Goal: Information Seeking & Learning: Find specific fact

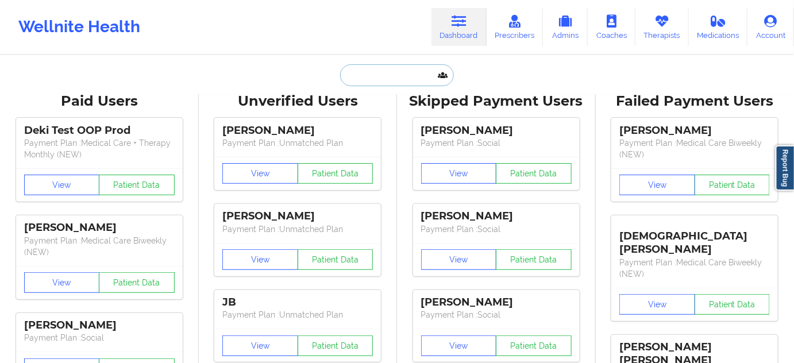
click at [409, 77] on input "text" at bounding box center [397, 75] width 114 height 22
paste input "[PERSON_NAME]"
type input "[PERSON_NAME]"
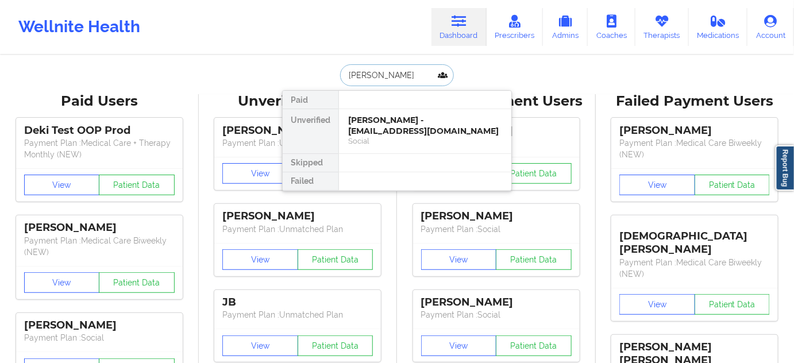
click at [393, 136] on div "Social" at bounding box center [425, 141] width 154 height 10
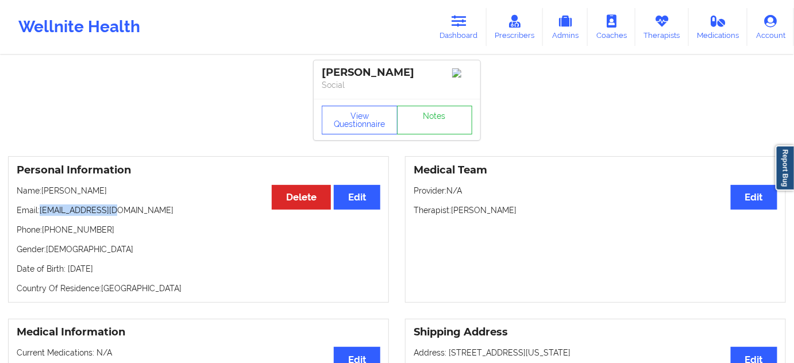
drag, startPoint x: 41, startPoint y: 213, endPoint x: 158, endPoint y: 206, distance: 116.9
click at [126, 211] on p "Email: [EMAIL_ADDRESS][DOMAIN_NAME]" at bounding box center [199, 210] width 364 height 11
copy p "[EMAIL_ADDRESS][DOMAIN_NAME]"
click at [376, 74] on div "[PERSON_NAME]" at bounding box center [397, 72] width 151 height 13
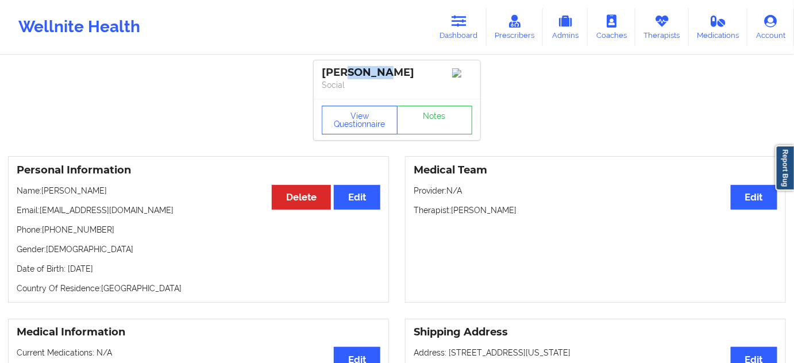
copy div "[PERSON_NAME]"
click at [443, 122] on link "Notes" at bounding box center [435, 120] width 76 height 29
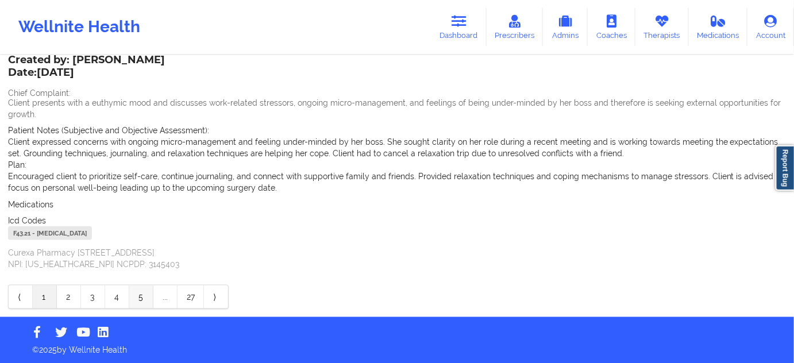
click at [132, 294] on link "5" at bounding box center [141, 297] width 24 height 23
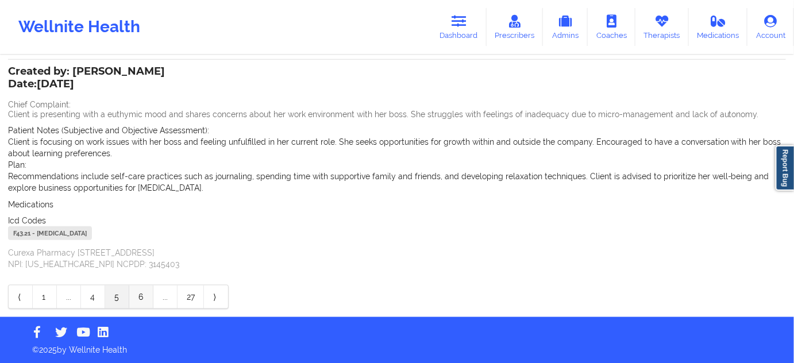
click at [139, 296] on link "6" at bounding box center [141, 297] width 24 height 23
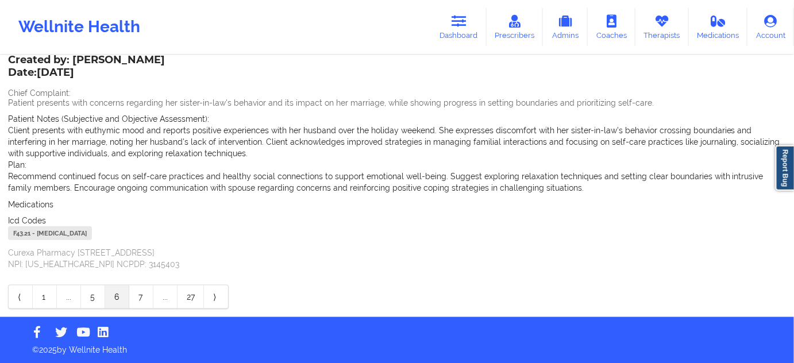
scroll to position [280, 0]
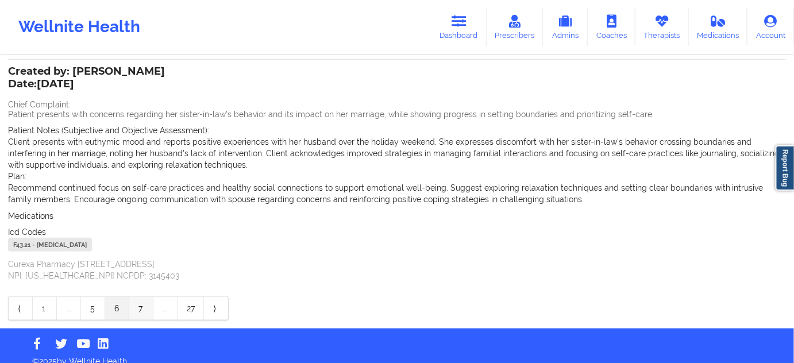
click at [144, 312] on link "7" at bounding box center [141, 308] width 24 height 23
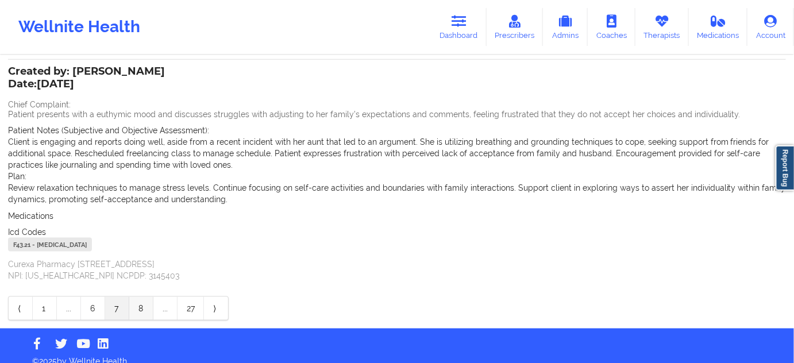
click at [146, 315] on link "8" at bounding box center [141, 308] width 24 height 23
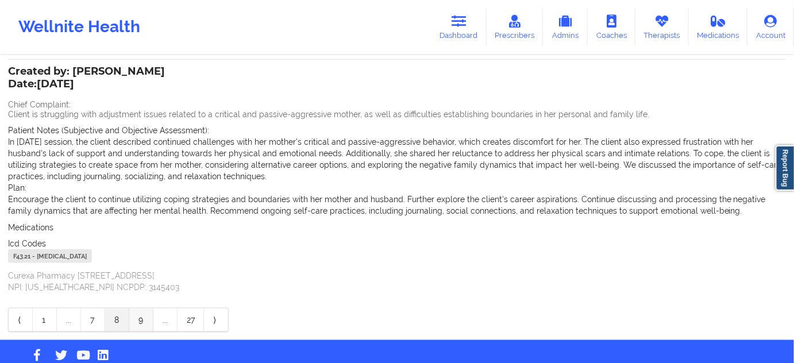
click at [145, 320] on link "9" at bounding box center [141, 320] width 24 height 23
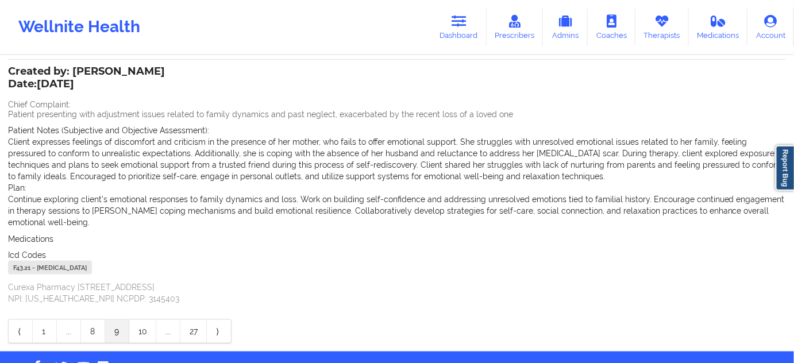
click at [145, 320] on link "10" at bounding box center [142, 331] width 27 height 23
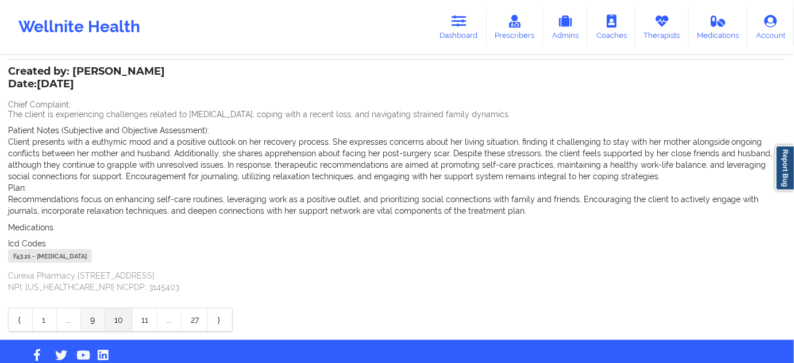
click at [145, 320] on link "11" at bounding box center [144, 320] width 25 height 23
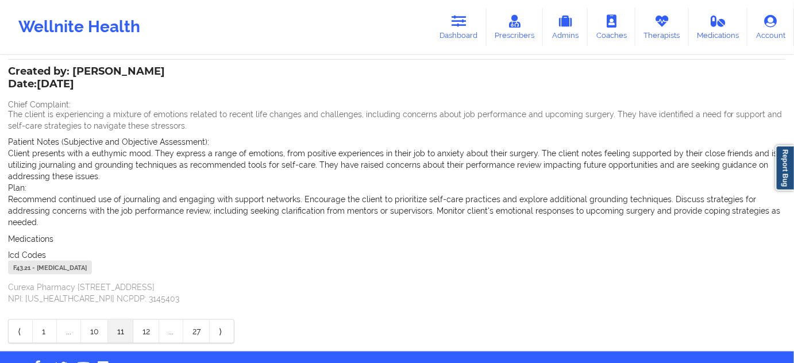
click at [145, 320] on link "12" at bounding box center [146, 331] width 26 height 23
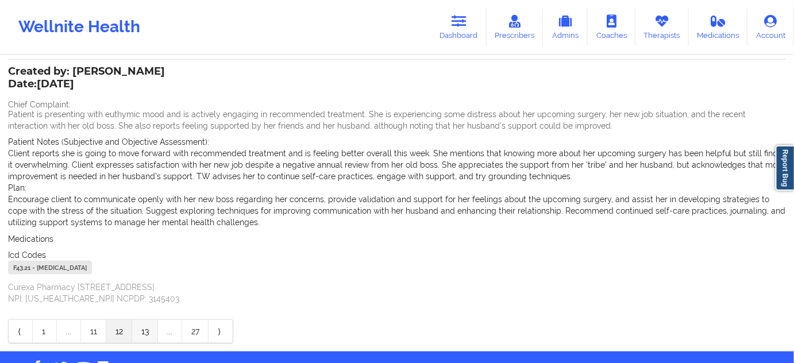
click at [148, 329] on link "13" at bounding box center [145, 331] width 26 height 23
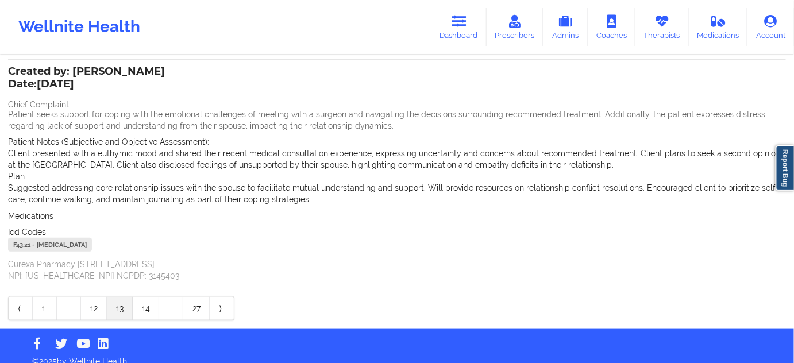
click at [148, 329] on footer "© 2025 by Wellnite Health" at bounding box center [397, 352] width 794 height 47
click at [148, 310] on link "14" at bounding box center [146, 308] width 26 height 23
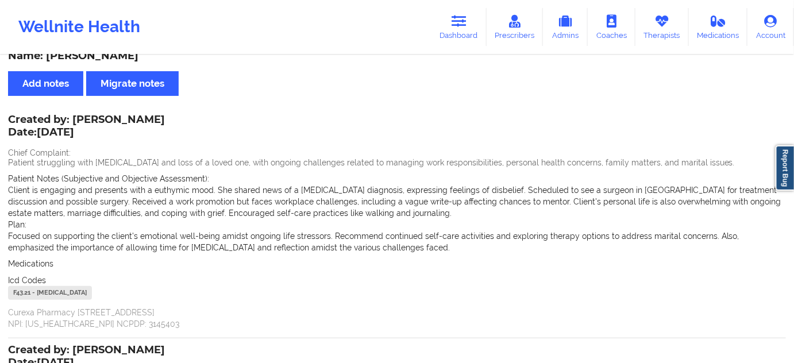
scroll to position [0, 0]
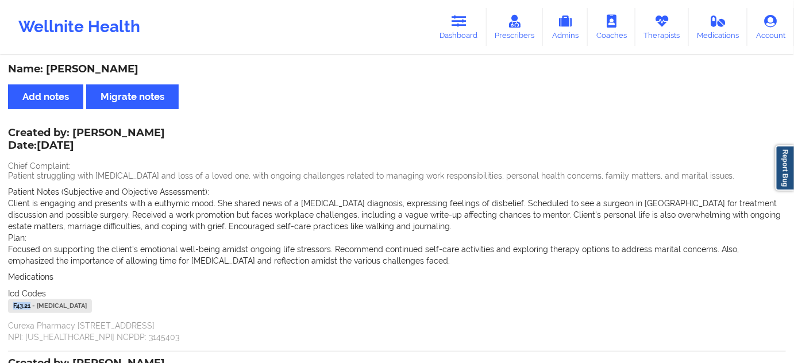
drag, startPoint x: 29, startPoint y: 305, endPoint x: 7, endPoint y: 305, distance: 21.8
click at [8, 305] on div "F43.21 - [MEDICAL_DATA]" at bounding box center [50, 306] width 84 height 14
copy div "F43.21"
drag, startPoint x: 455, startPoint y: 29, endPoint x: 452, endPoint y: 36, distance: 8.0
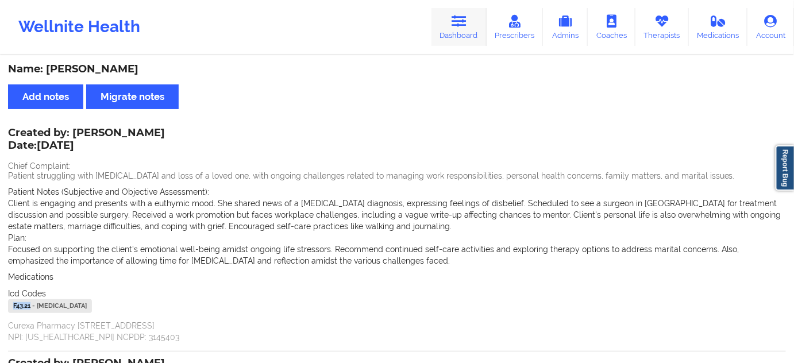
click at [455, 29] on link "Dashboard" at bounding box center [459, 27] width 55 height 38
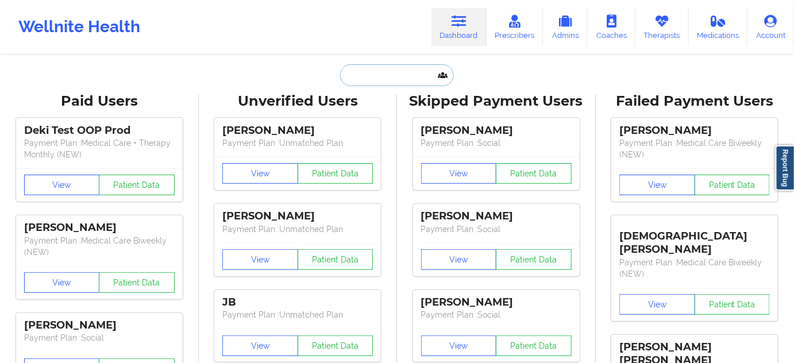
click at [407, 78] on input "text" at bounding box center [397, 75] width 114 height 22
paste input "[PERSON_NAME]"
type input "[PERSON_NAME]"
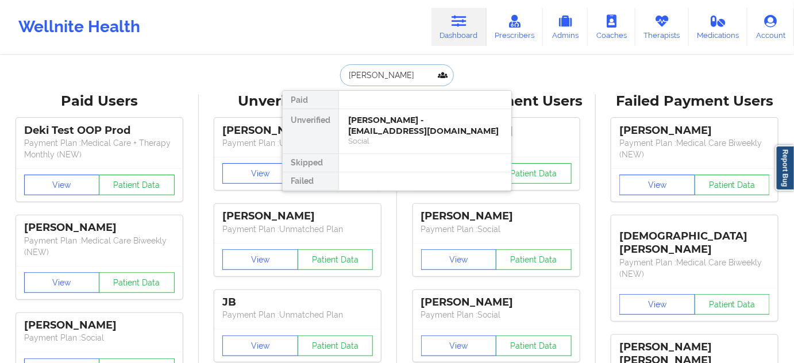
click at [375, 126] on div "[PERSON_NAME] - [EMAIL_ADDRESS][DOMAIN_NAME]" at bounding box center [425, 125] width 154 height 21
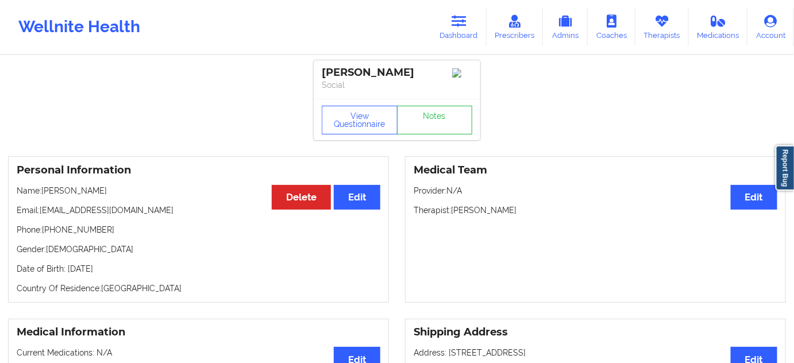
click at [371, 75] on div "[PERSON_NAME]" at bounding box center [397, 72] width 151 height 13
copy div "[PERSON_NAME]"
click at [466, 25] on icon at bounding box center [459, 21] width 15 height 13
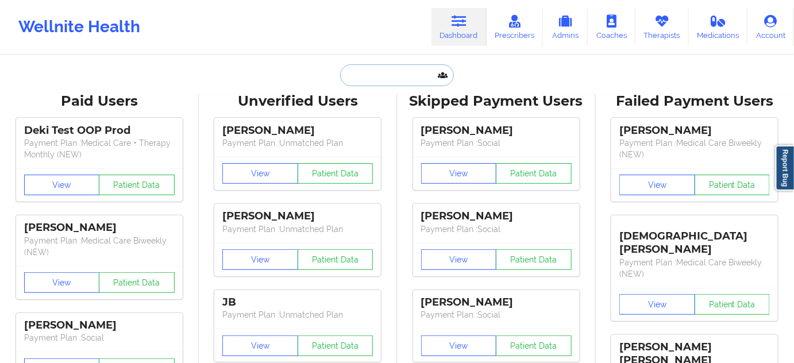
click at [398, 80] on input "text" at bounding box center [397, 75] width 114 height 22
paste input "[PERSON_NAME]"
type input "[PERSON_NAME]"
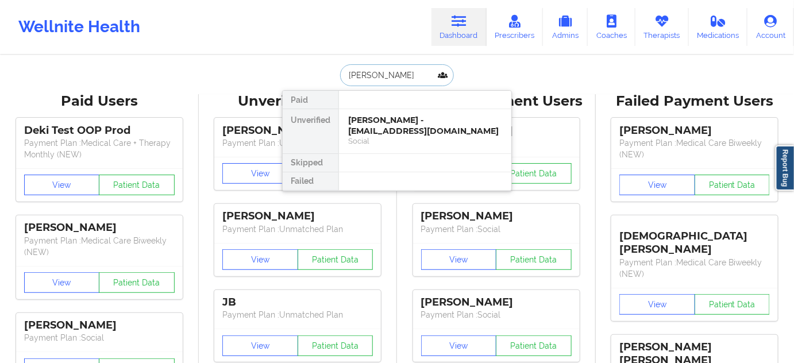
click at [383, 136] on div "Social" at bounding box center [425, 141] width 154 height 10
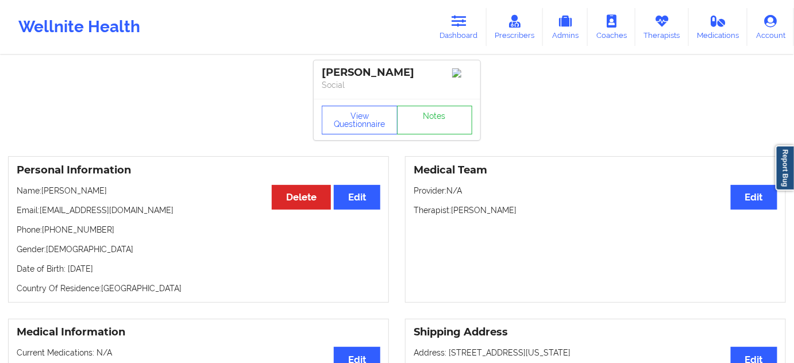
click at [375, 75] on div "[PERSON_NAME]" at bounding box center [397, 72] width 151 height 13
copy div "[PERSON_NAME]"
drag, startPoint x: 453, startPoint y: 213, endPoint x: 570, endPoint y: 201, distance: 117.8
click at [536, 216] on p "Therapist: [PERSON_NAME]" at bounding box center [596, 210] width 364 height 11
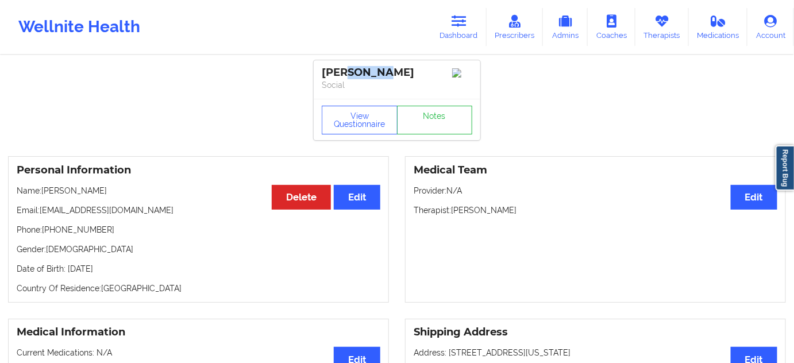
copy p "[PERSON_NAME]"
click at [368, 69] on div "[PERSON_NAME]" at bounding box center [397, 72] width 151 height 13
copy div "[PERSON_NAME]"
drag, startPoint x: 41, startPoint y: 216, endPoint x: 164, endPoint y: 214, distance: 123.6
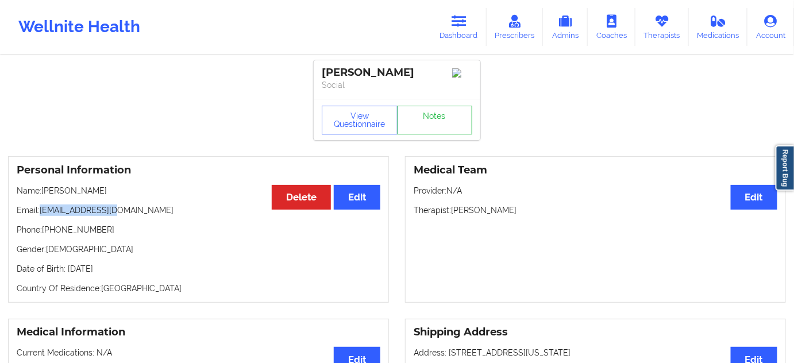
click at [130, 209] on p "Email: [EMAIL_ADDRESS][DOMAIN_NAME]" at bounding box center [199, 210] width 364 height 11
copy p "[EMAIL_ADDRESS][DOMAIN_NAME]"
drag, startPoint x: 384, startPoint y: 71, endPoint x: 309, endPoint y: 73, distance: 75.9
copy div "[PERSON_NAME]"
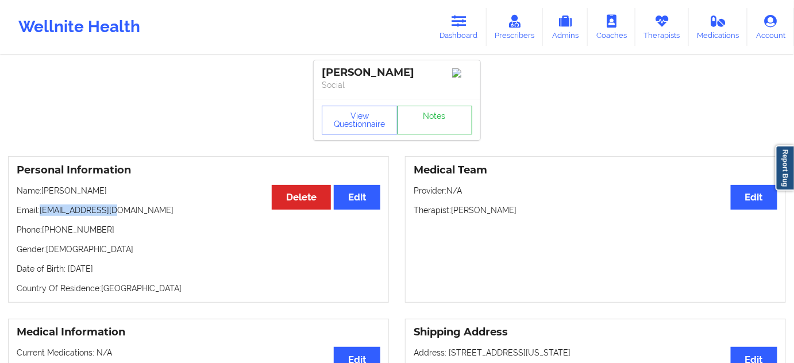
drag, startPoint x: 42, startPoint y: 213, endPoint x: 136, endPoint y: 213, distance: 94.3
click at [136, 213] on p "Email: [EMAIL_ADDRESS][DOMAIN_NAME]" at bounding box center [199, 210] width 364 height 11
click at [382, 75] on div "[PERSON_NAME]" at bounding box center [397, 72] width 151 height 13
drag, startPoint x: 324, startPoint y: 72, endPoint x: 410, endPoint y: 69, distance: 86.3
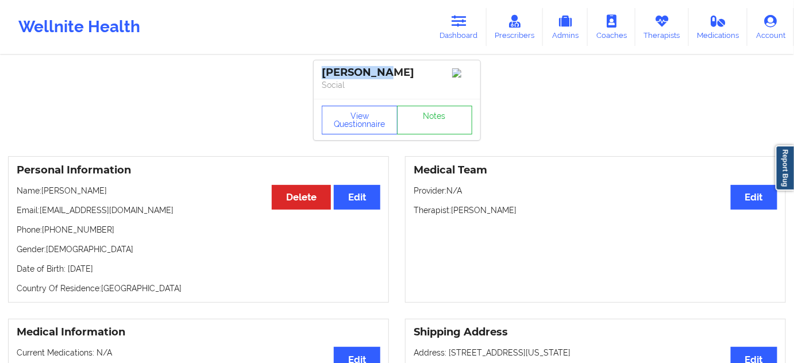
click at [410, 69] on div "[PERSON_NAME]" at bounding box center [397, 72] width 151 height 13
click at [453, 26] on link "Dashboard" at bounding box center [459, 27] width 55 height 38
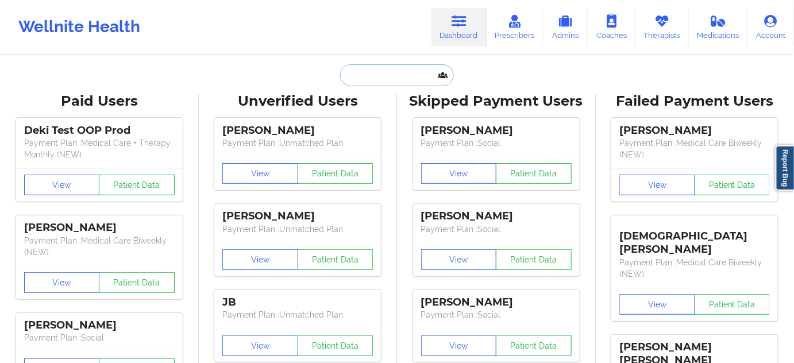
click at [376, 78] on input "text" at bounding box center [397, 75] width 114 height 22
paste input "[EMAIL_ADDRESS][DOMAIN_NAME]"
type input "[EMAIL_ADDRESS][DOMAIN_NAME]"
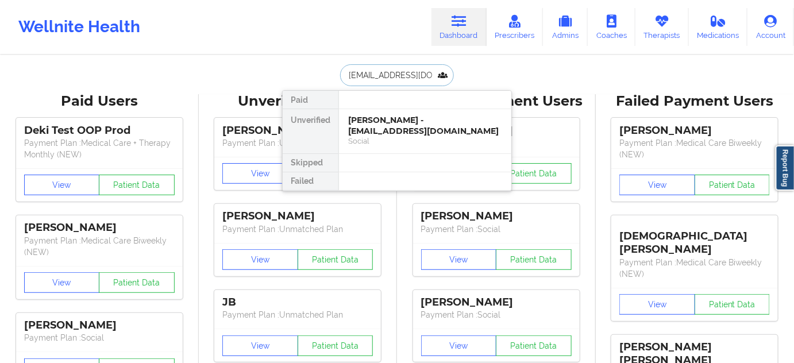
click at [381, 121] on div "[PERSON_NAME] - [EMAIL_ADDRESS][DOMAIN_NAME]" at bounding box center [425, 125] width 154 height 21
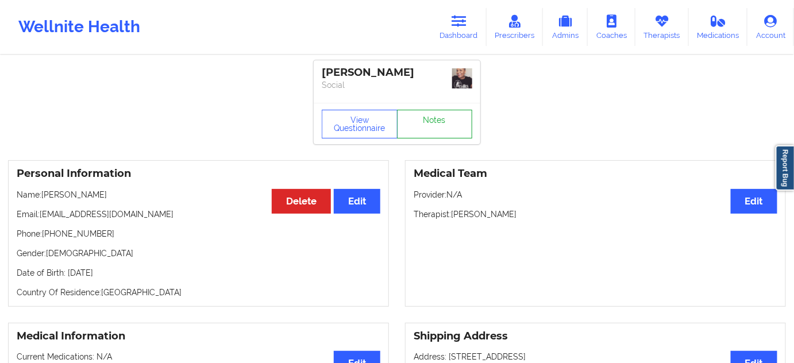
click at [418, 114] on link "Notes" at bounding box center [435, 124] width 76 height 29
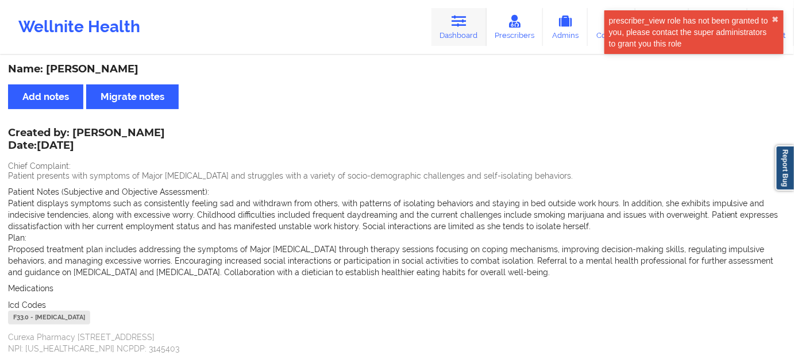
click at [460, 37] on link "Dashboard" at bounding box center [459, 27] width 55 height 38
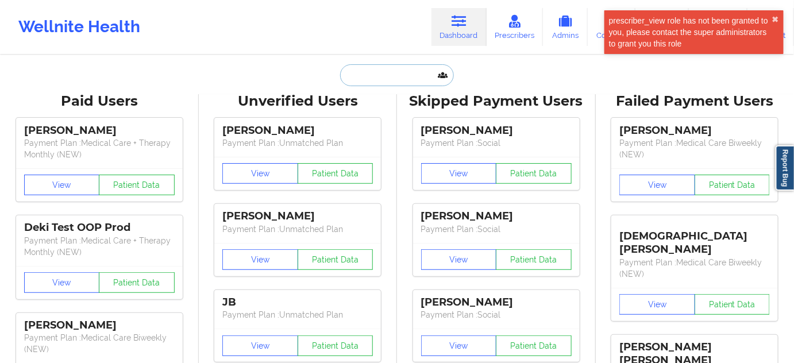
click at [395, 82] on input "text" at bounding box center [397, 75] width 114 height 22
type input "s"
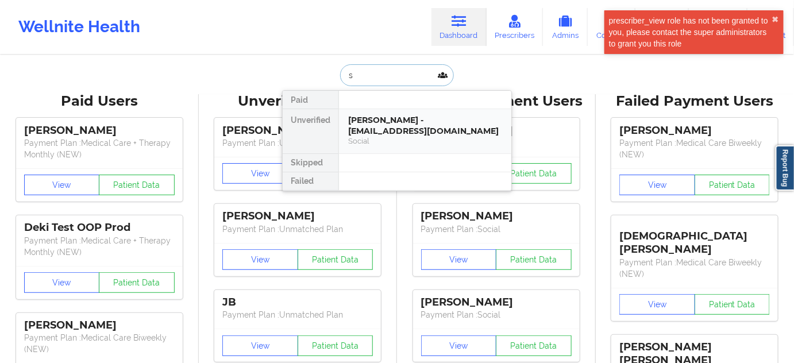
click at [387, 121] on div "[PERSON_NAME] - [EMAIL_ADDRESS][DOMAIN_NAME]" at bounding box center [425, 125] width 154 height 21
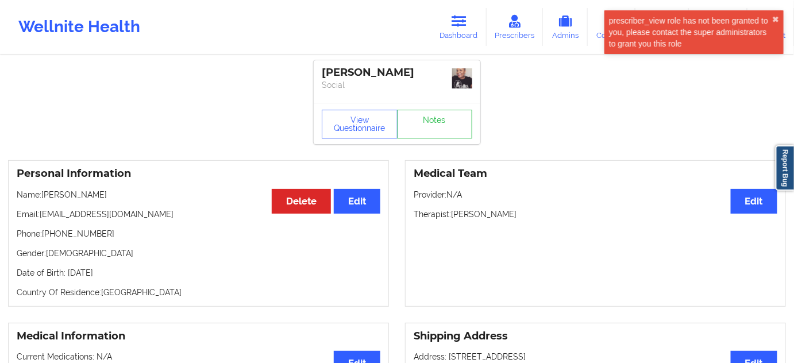
click at [380, 74] on div "[PERSON_NAME]" at bounding box center [397, 72] width 151 height 13
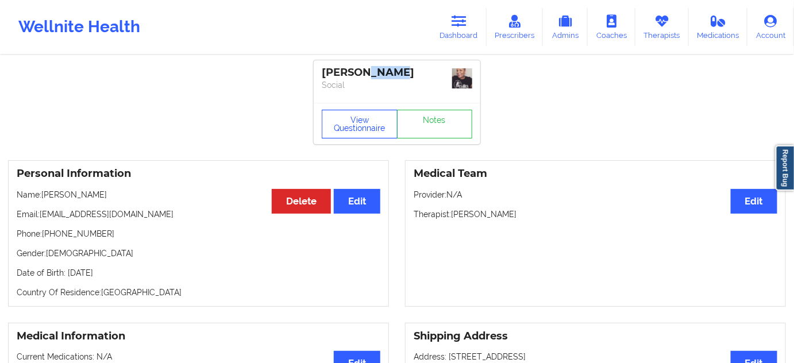
click at [346, 128] on button "View Questionnaire" at bounding box center [360, 124] width 76 height 29
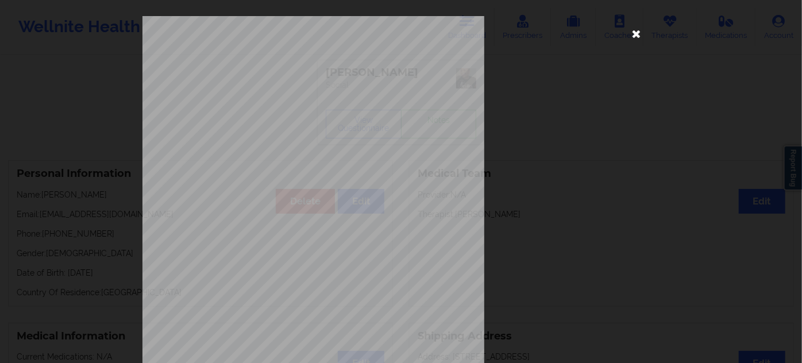
click at [632, 35] on icon at bounding box center [637, 33] width 18 height 18
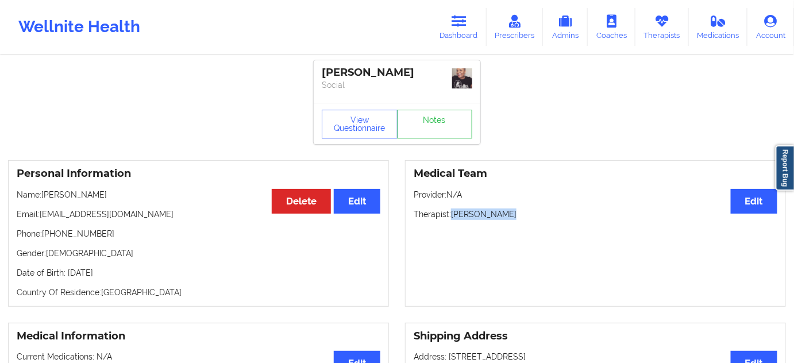
drag, startPoint x: 454, startPoint y: 213, endPoint x: 515, endPoint y: 209, distance: 61.0
click at [515, 209] on p "Therapist: [PERSON_NAME]" at bounding box center [596, 214] width 364 height 11
click at [375, 110] on button "View Questionnaire" at bounding box center [360, 124] width 76 height 29
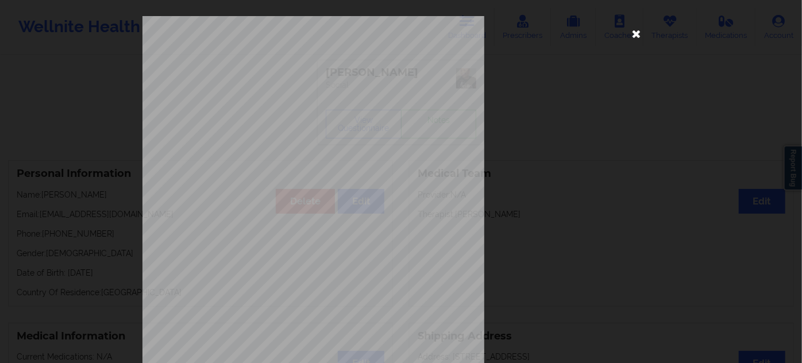
click at [637, 33] on icon at bounding box center [637, 33] width 18 height 18
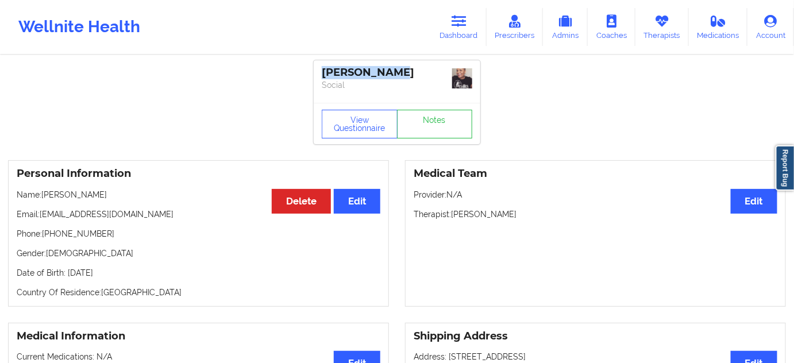
drag, startPoint x: 320, startPoint y: 67, endPoint x: 405, endPoint y: 72, distance: 84.7
click at [405, 72] on div "[PERSON_NAME] Social" at bounding box center [397, 81] width 167 height 43
drag, startPoint x: 453, startPoint y: 215, endPoint x: 522, endPoint y: 208, distance: 69.9
click at [522, 209] on p "Therapist: [PERSON_NAME]" at bounding box center [596, 214] width 364 height 11
click at [459, 32] on link "Dashboard" at bounding box center [459, 27] width 55 height 38
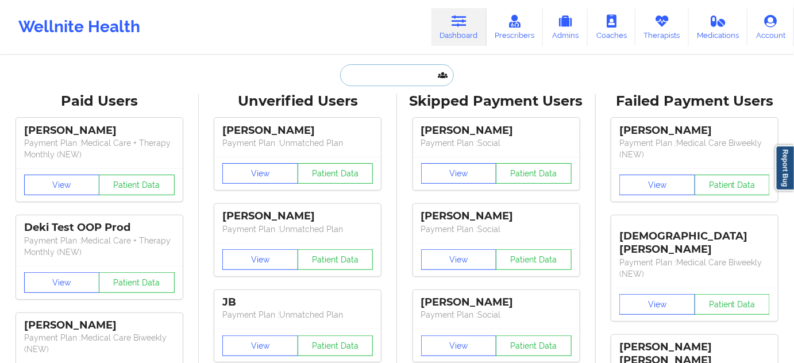
drag, startPoint x: 459, startPoint y: 32, endPoint x: 390, endPoint y: 67, distance: 77.4
click at [390, 67] on input "text" at bounding box center [397, 75] width 114 height 22
paste input "[EMAIL_ADDRESS][DOMAIN_NAME]"
type input "[EMAIL_ADDRESS][DOMAIN_NAME]"
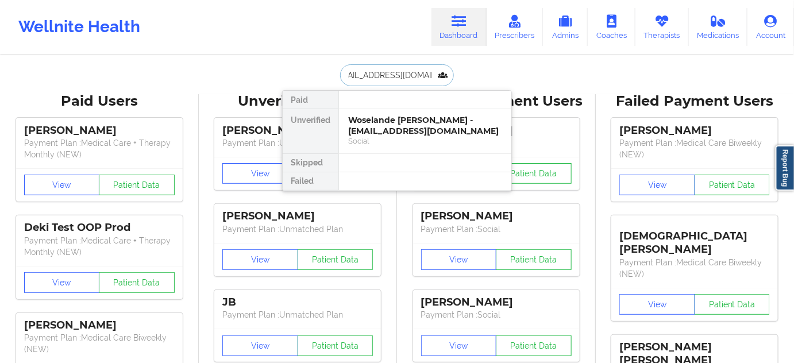
click at [374, 124] on div "Woselande [PERSON_NAME] - [EMAIL_ADDRESS][DOMAIN_NAME]" at bounding box center [425, 125] width 154 height 21
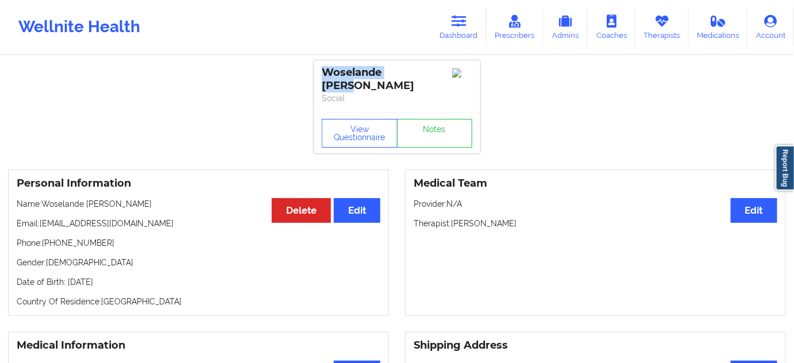
drag, startPoint x: 325, startPoint y: 68, endPoint x: 422, endPoint y: 68, distance: 97.7
click at [422, 68] on div "Woselande [PERSON_NAME]" at bounding box center [397, 79] width 151 height 26
click at [431, 121] on link "Notes" at bounding box center [435, 133] width 76 height 29
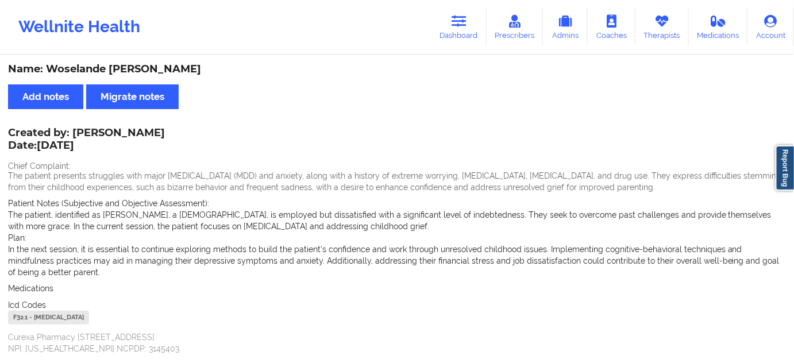
click at [23, 320] on div "F32.1 - [MEDICAL_DATA]" at bounding box center [48, 318] width 81 height 14
click at [455, 33] on link "Dashboard" at bounding box center [459, 27] width 55 height 38
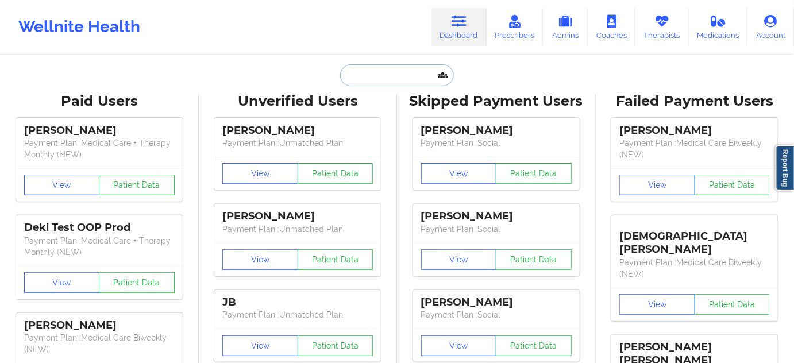
click at [402, 79] on input "text" at bounding box center [397, 75] width 114 height 22
paste input "[PERSON_NAME]"
type input "[PERSON_NAME]"
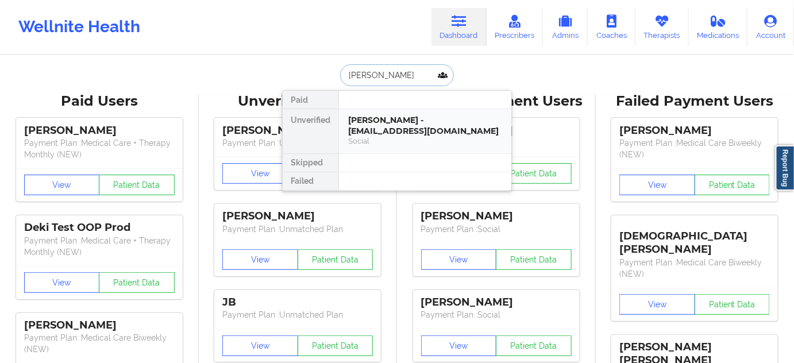
click at [397, 123] on div "[PERSON_NAME] - [EMAIL_ADDRESS][DOMAIN_NAME]" at bounding box center [425, 125] width 154 height 21
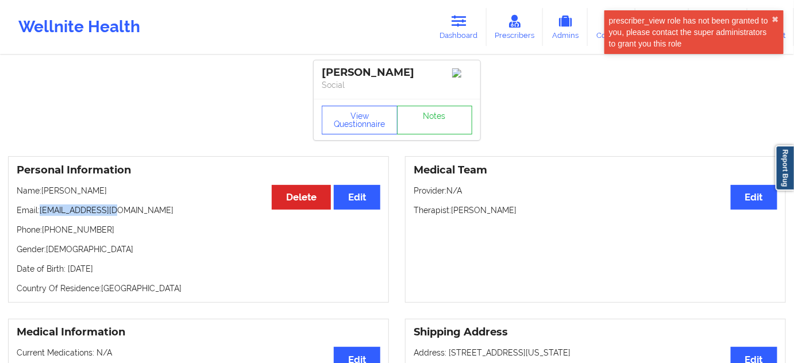
drag, startPoint x: 41, startPoint y: 215, endPoint x: 130, endPoint y: 215, distance: 89.1
click at [130, 215] on p "Email: [EMAIL_ADDRESS][DOMAIN_NAME]" at bounding box center [199, 210] width 364 height 11
